Goal: Task Accomplishment & Management: Manage account settings

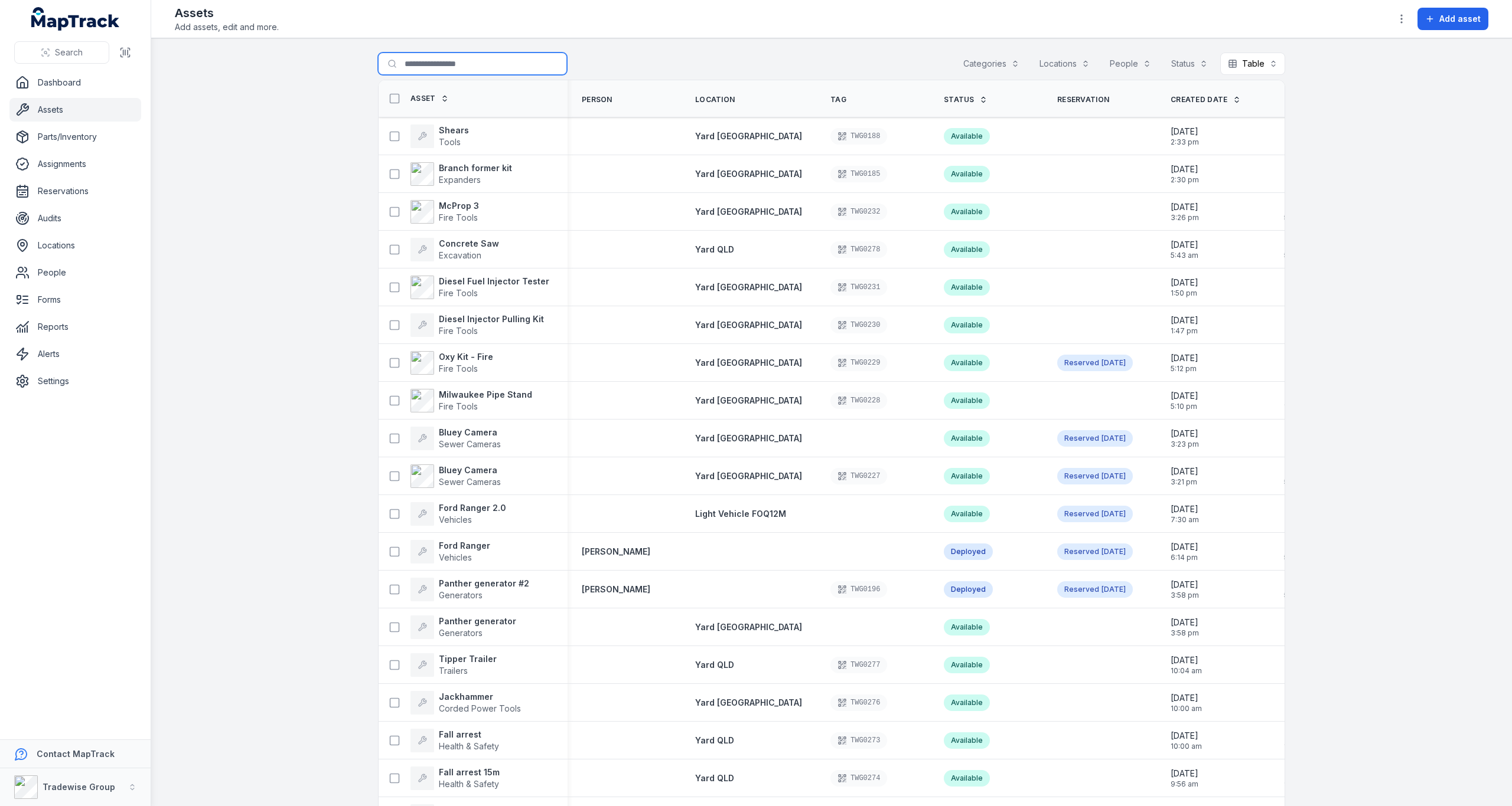
click at [453, 67] on input "Search for assets" at bounding box center [473, 64] width 189 height 22
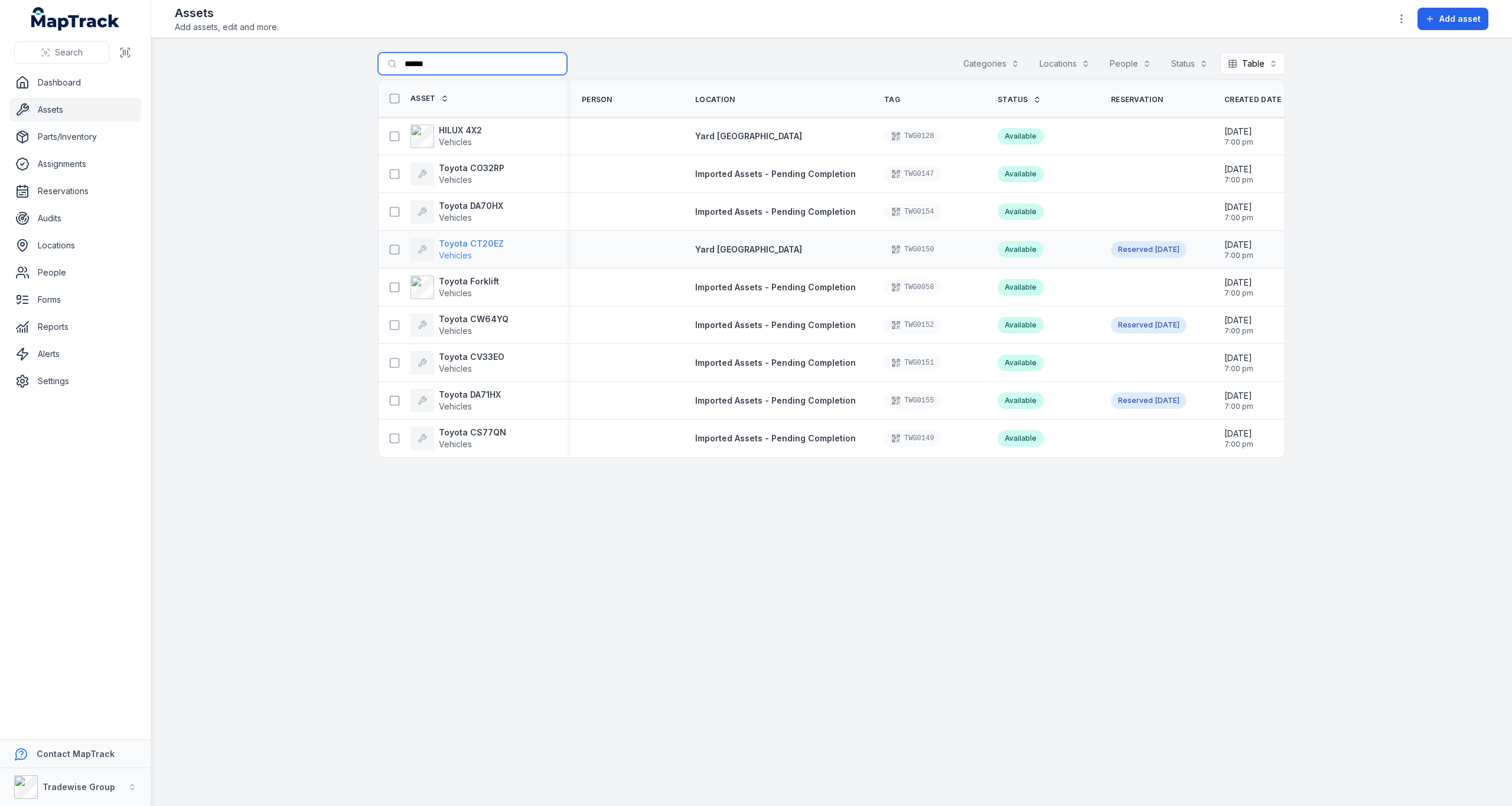
type input "******"
click at [485, 245] on strong "Toyota CT20EZ" at bounding box center [471, 243] width 65 height 12
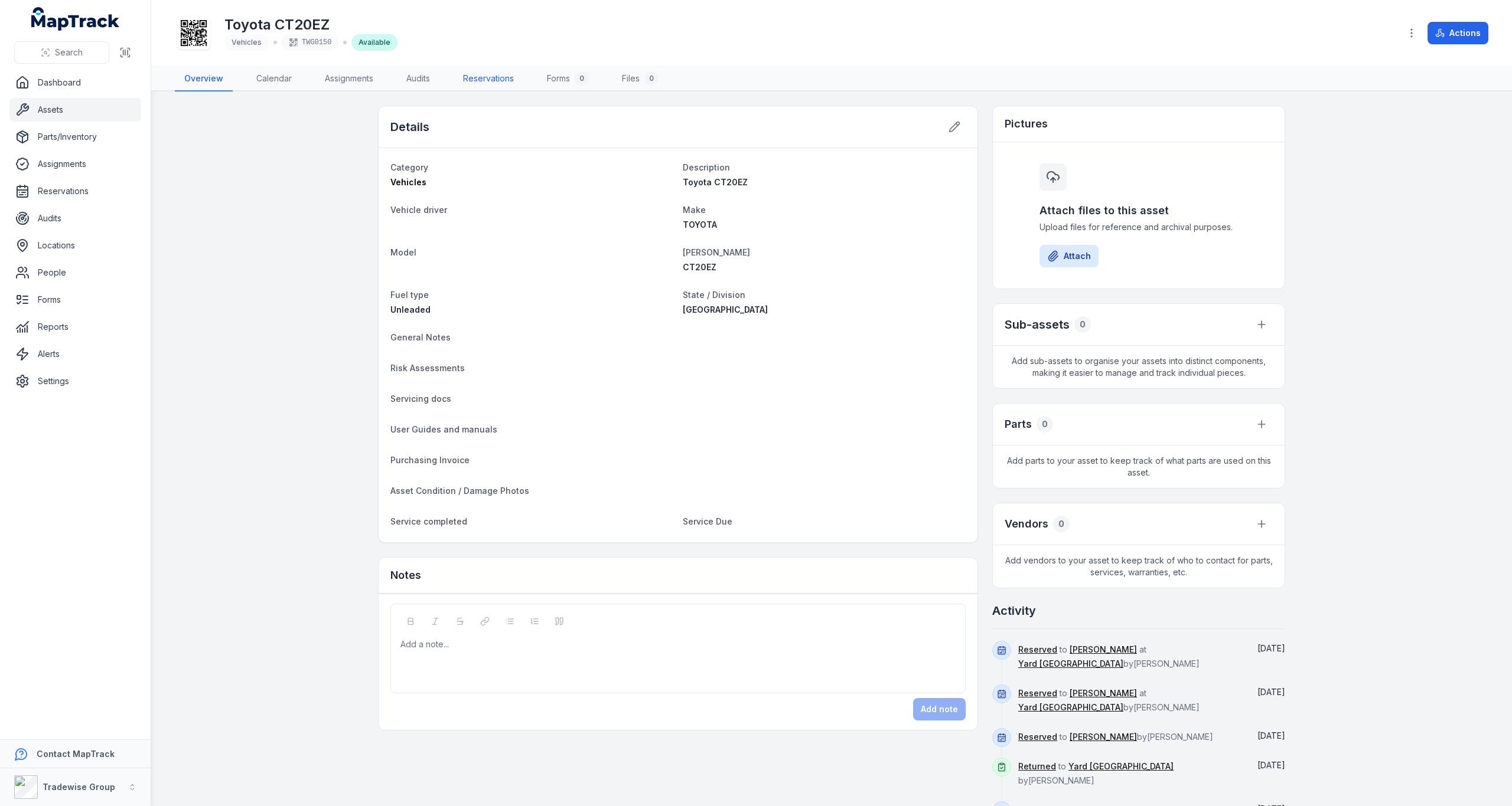
click at [501, 77] on link "Reservations" at bounding box center [488, 79] width 70 height 25
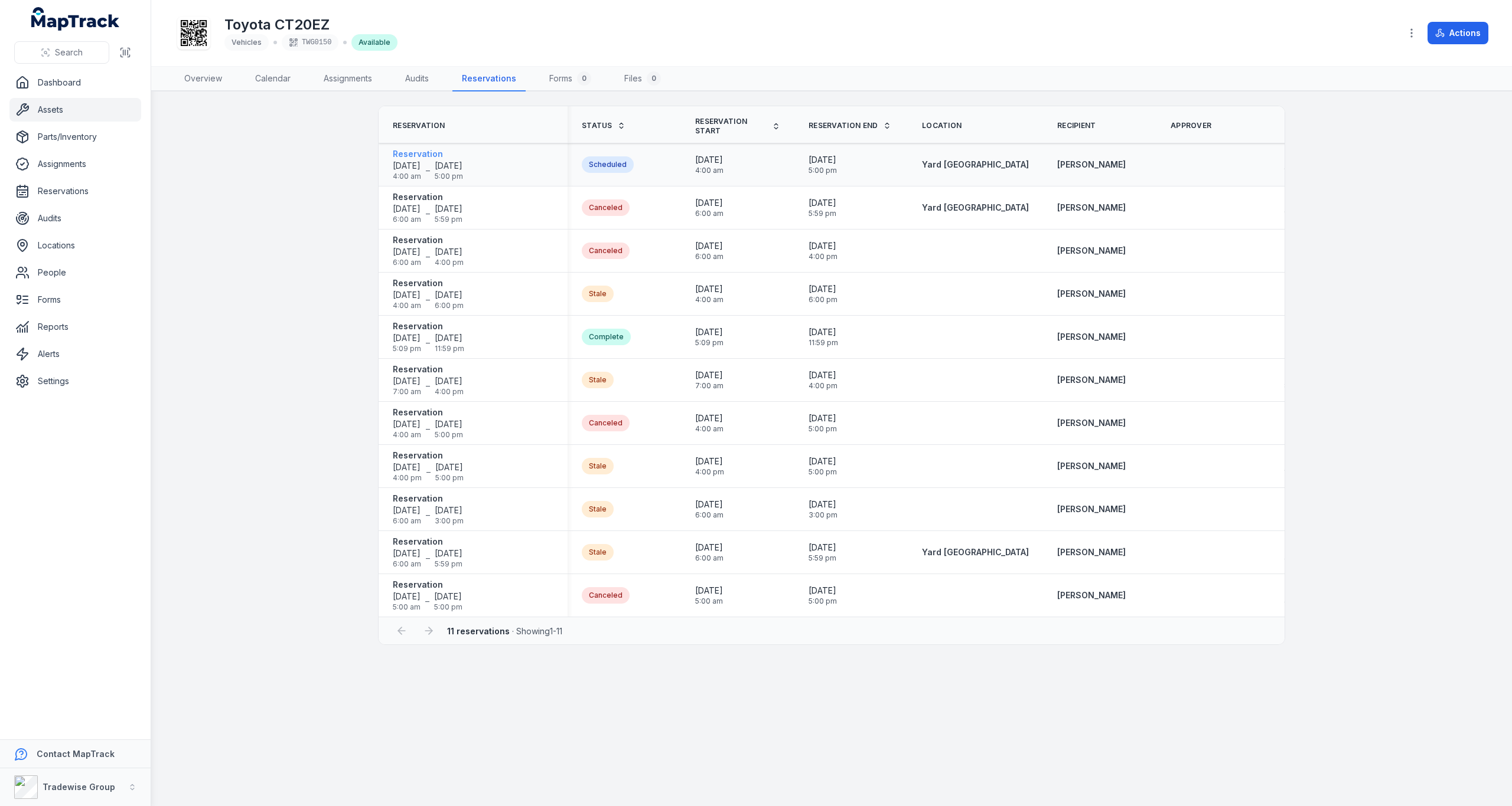
click at [442, 155] on strong "Reservation" at bounding box center [428, 154] width 70 height 12
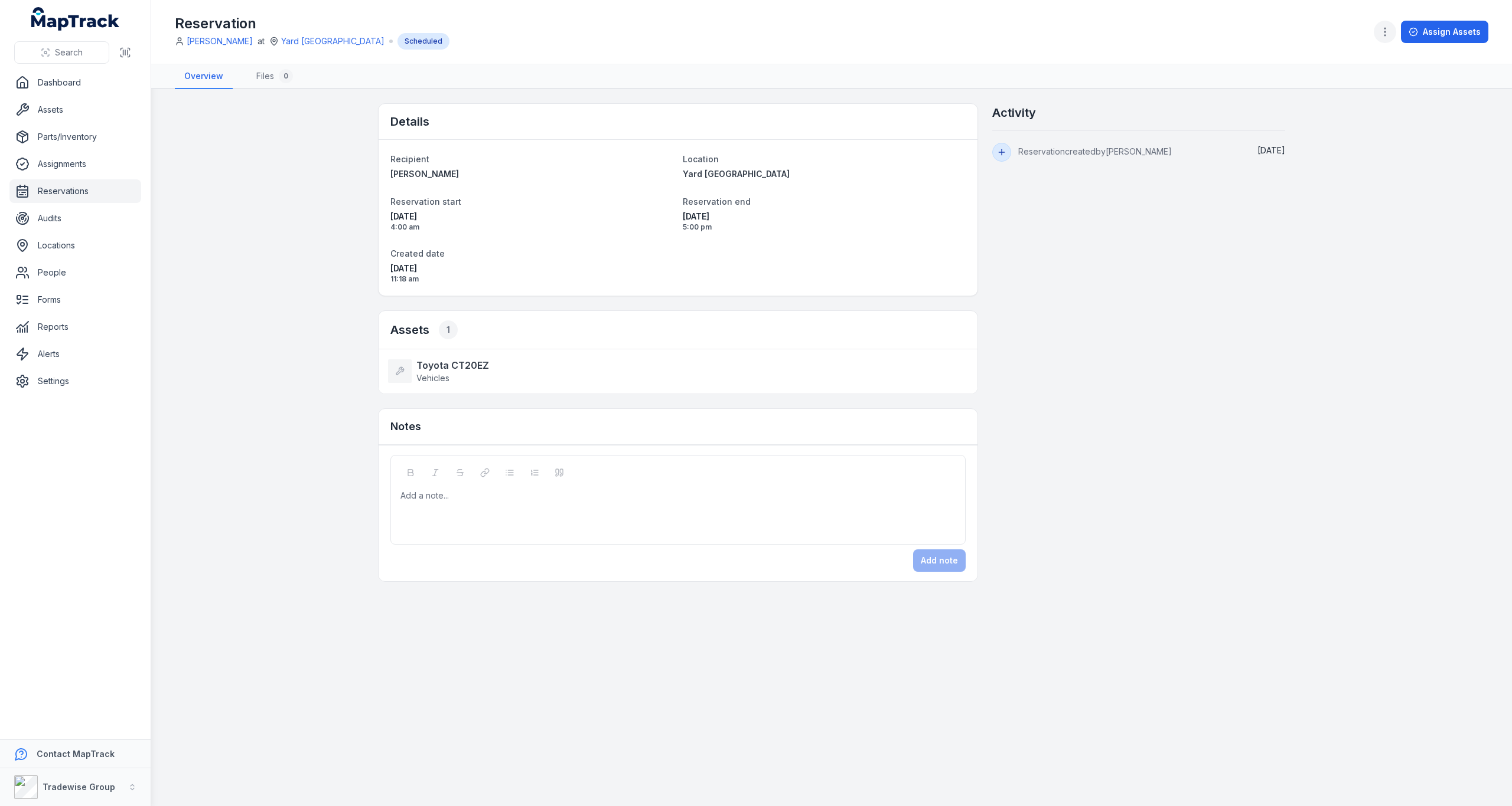
click at [1388, 33] on icon "button" at bounding box center [1385, 31] width 12 height 12
click at [1337, 132] on div "Cancel reservation" at bounding box center [1326, 126] width 132 height 22
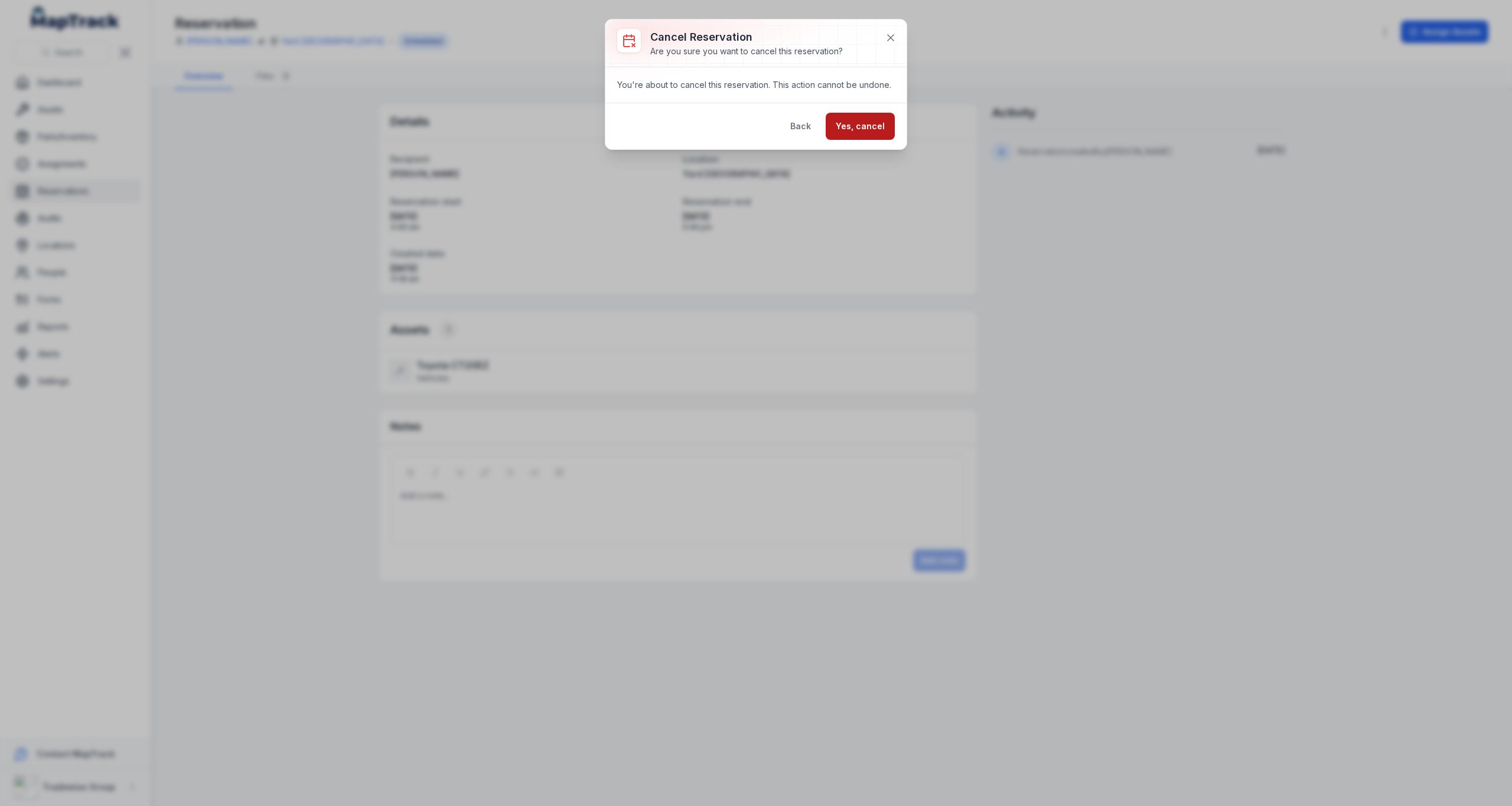
click at [880, 131] on button "Yes, cancel" at bounding box center [860, 126] width 69 height 27
